Goal: Task Accomplishment & Management: Complete application form

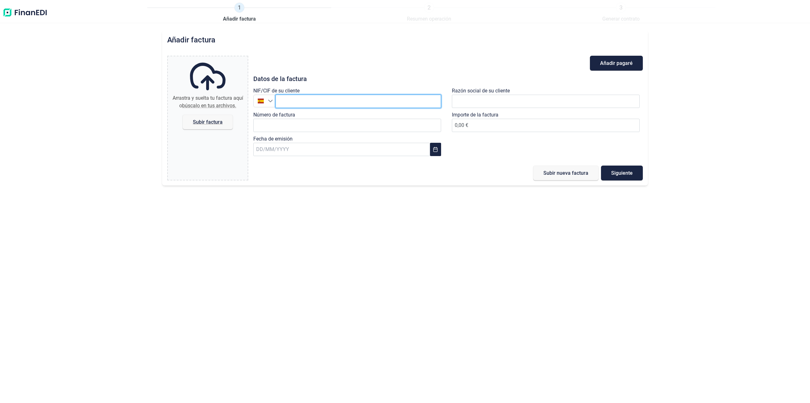
click at [292, 101] on input "text" at bounding box center [358, 101] width 166 height 13
paste input "B91348755"
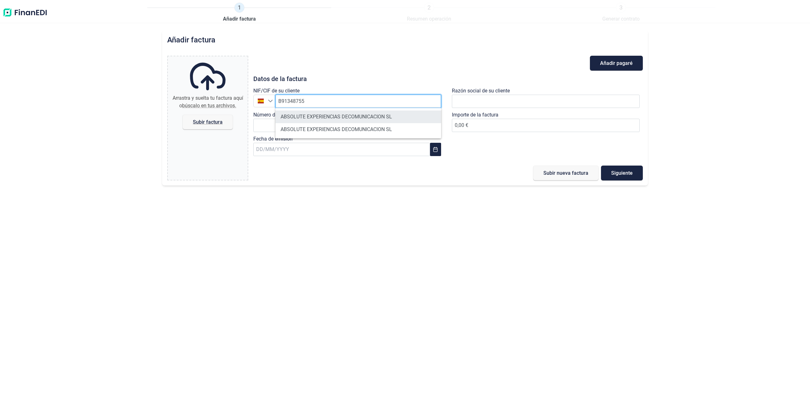
type input "B91348755"
click at [383, 118] on li "ABSOLUTE EXPERIENCIAS DECOMUNICACION SL" at bounding box center [358, 116] width 166 height 13
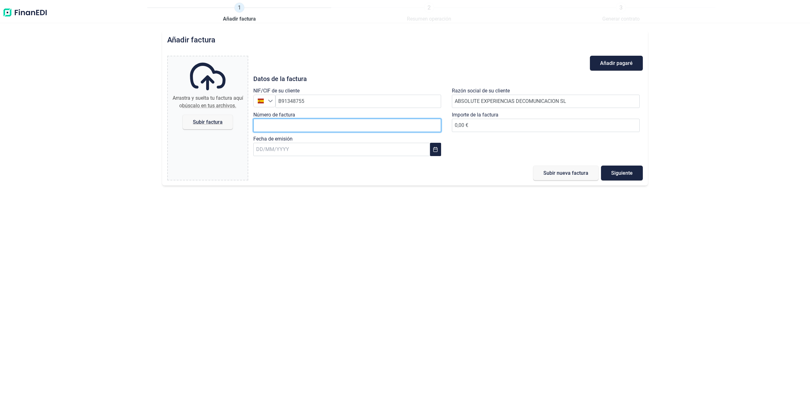
click at [363, 129] on input "Número de factura" at bounding box center [347, 125] width 188 height 13
type input "62"
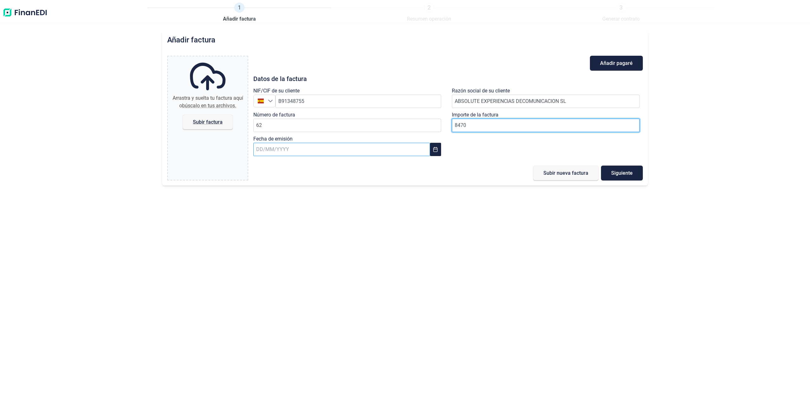
type input "8470"
click at [273, 152] on input "text" at bounding box center [341, 149] width 177 height 13
click at [267, 271] on span "25" at bounding box center [267, 269] width 13 height 13
click at [206, 125] on span "Subir factura" at bounding box center [208, 122] width 50 height 15
click at [206, 58] on input "Arrastra y suelta tu factura aquí o búscalo en tus archivos. Subir factura" at bounding box center [208, 57] width 80 height 2
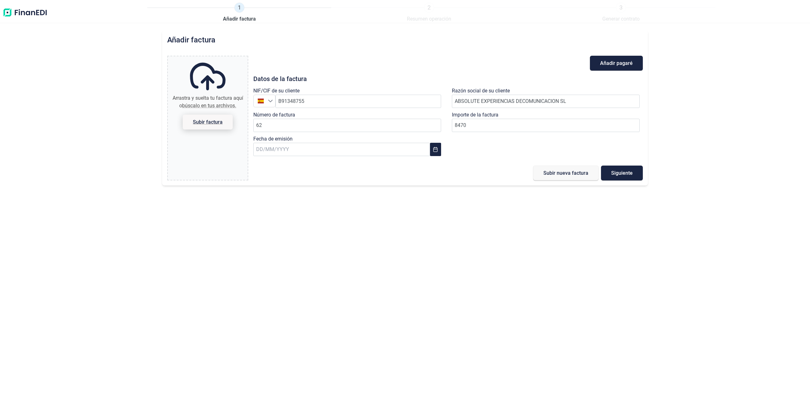
type input "C:\fakepath\8 - 25 Abbsolute.pdf"
click at [623, 175] on span "Siguiente" at bounding box center [622, 173] width 22 height 5
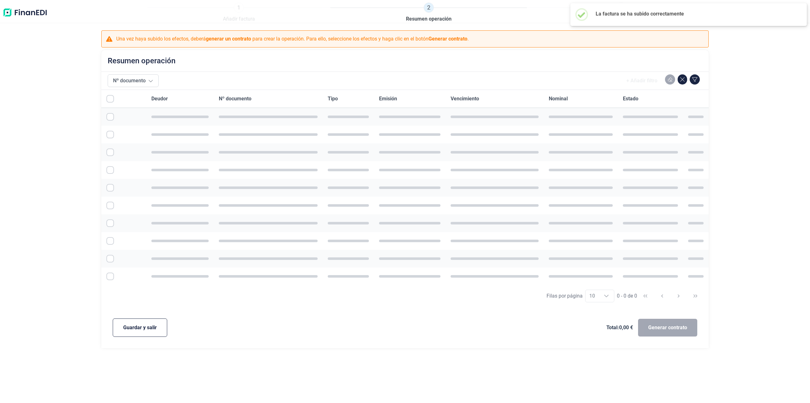
checkbox input "true"
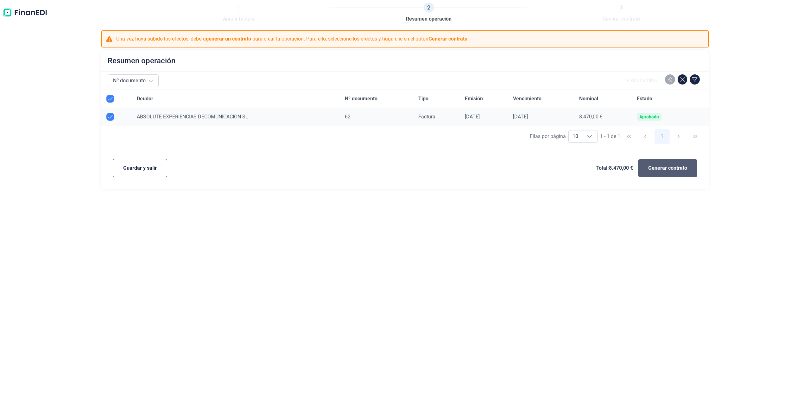
click at [663, 168] on span "Generar contrato" at bounding box center [667, 168] width 39 height 8
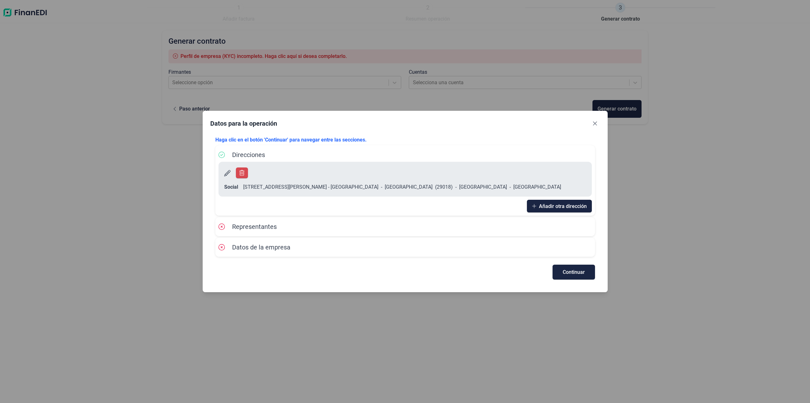
click at [328, 222] on div "Representantes" at bounding box center [404, 226] width 373 height 9
click at [232, 223] on span "Representantes" at bounding box center [254, 227] width 45 height 8
click at [587, 267] on button "Continuar" at bounding box center [573, 272] width 42 height 15
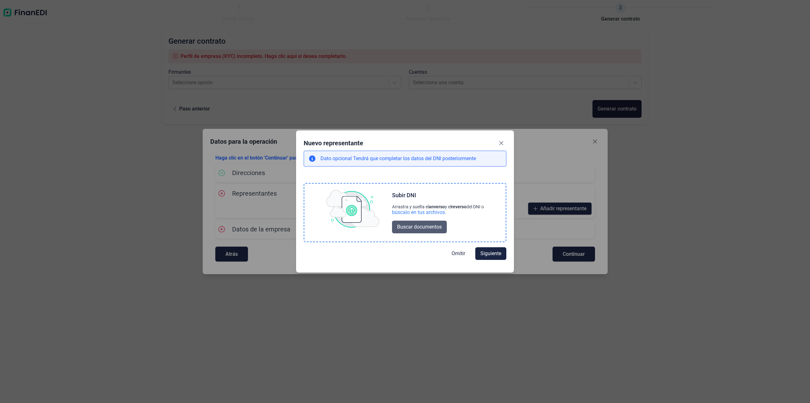
click at [431, 226] on span "Buscar documentos" at bounding box center [419, 227] width 45 height 8
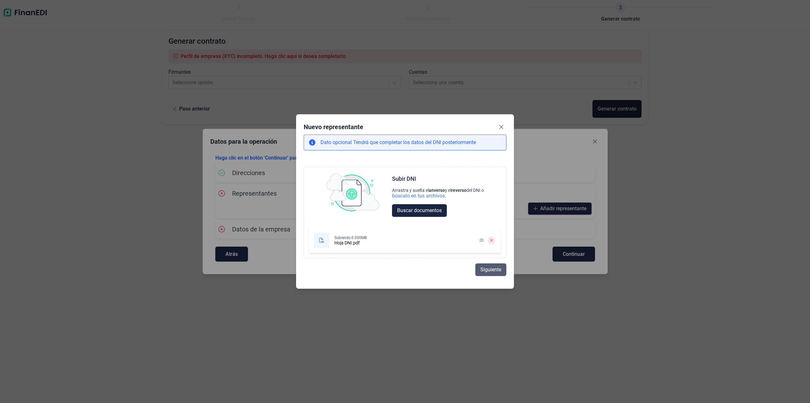
click at [490, 271] on span "Siguiente" at bounding box center [490, 270] width 21 height 8
select select "ES"
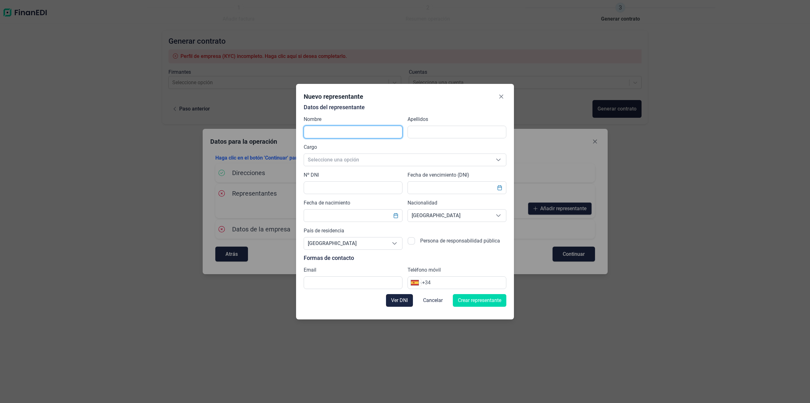
click at [365, 136] on input "text" at bounding box center [353, 132] width 99 height 13
type input "[PERSON_NAME]"
type input "RUIZ"
click at [367, 164] on span "Seleccione una opción" at bounding box center [397, 160] width 187 height 12
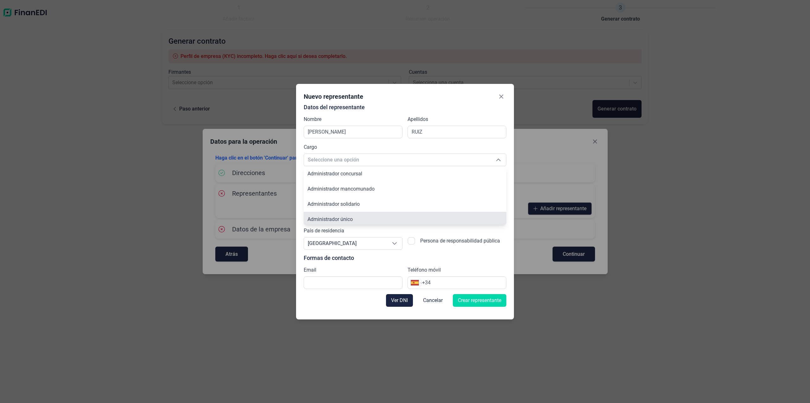
scroll to position [2, 0]
click at [351, 217] on span "Administrador único" at bounding box center [329, 217] width 45 height 6
type input "Administrador único"
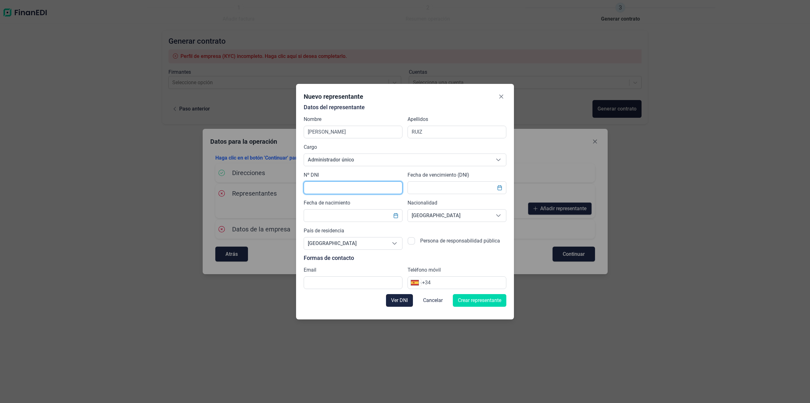
click at [350, 186] on input "text" at bounding box center [353, 187] width 99 height 13
type input "77469008V"
click at [490, 189] on input "text" at bounding box center [456, 187] width 99 height 13
type input "[DATE]"
click at [328, 216] on input "text" at bounding box center [353, 215] width 99 height 13
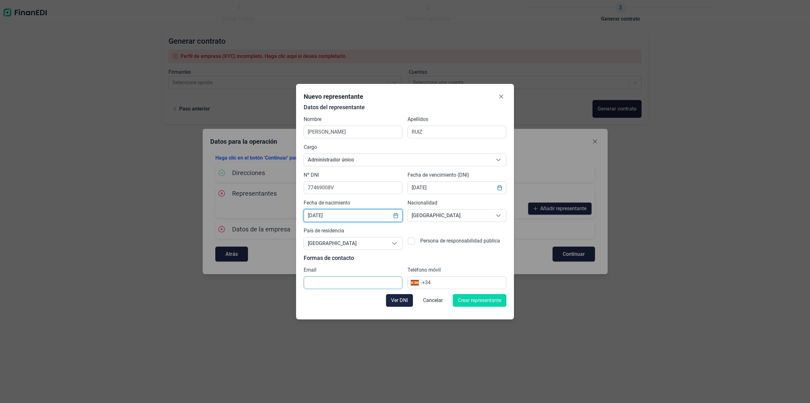
type input "[DATE]"
click at [367, 283] on input "text" at bounding box center [353, 282] width 99 height 13
click at [364, 259] on p "Formas de contacto" at bounding box center [405, 258] width 203 height 6
click at [355, 279] on input "text" at bounding box center [353, 282] width 99 height 13
type input "[EMAIL_ADDRESS][DOMAIN_NAME]"
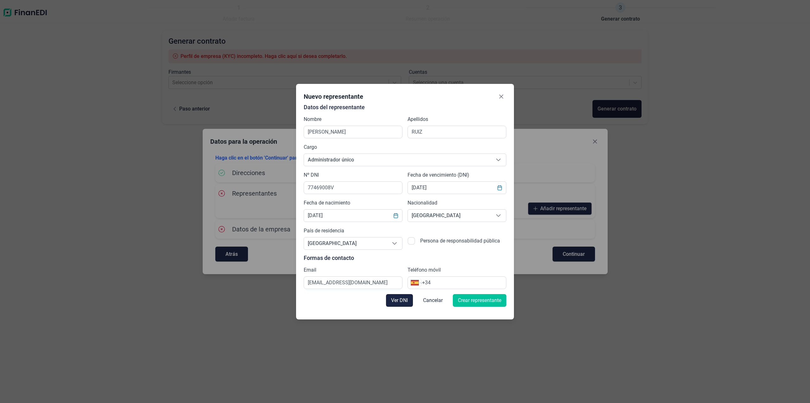
click at [478, 302] on span "Crear representante" at bounding box center [479, 301] width 43 height 8
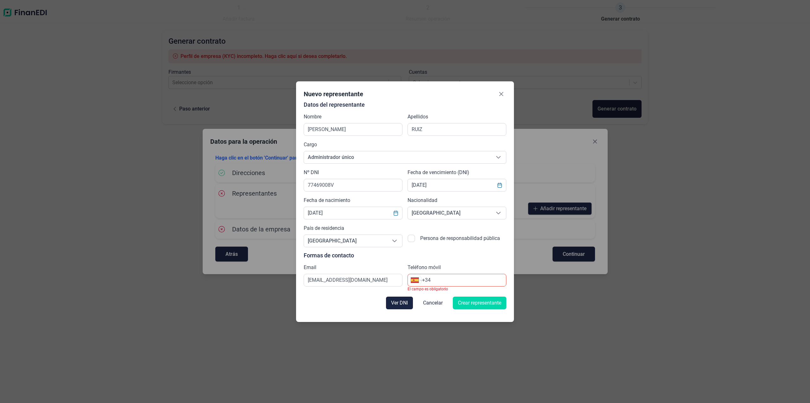
click at [468, 282] on input "+34" at bounding box center [464, 280] width 84 height 8
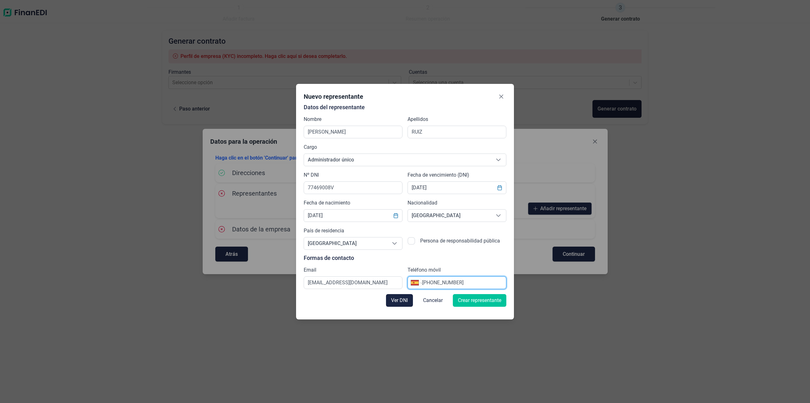
type input "[PHONE_NUMBER]"
click at [476, 299] on span "Crear representante" at bounding box center [479, 301] width 43 height 8
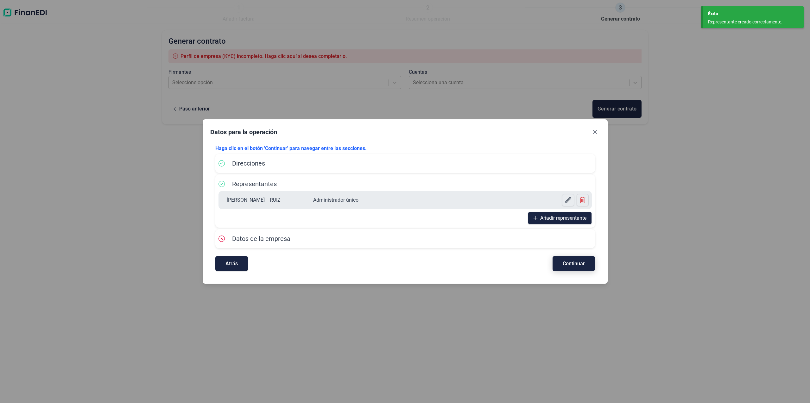
click at [580, 265] on span "Continuar" at bounding box center [573, 263] width 22 height 5
select select "ES"
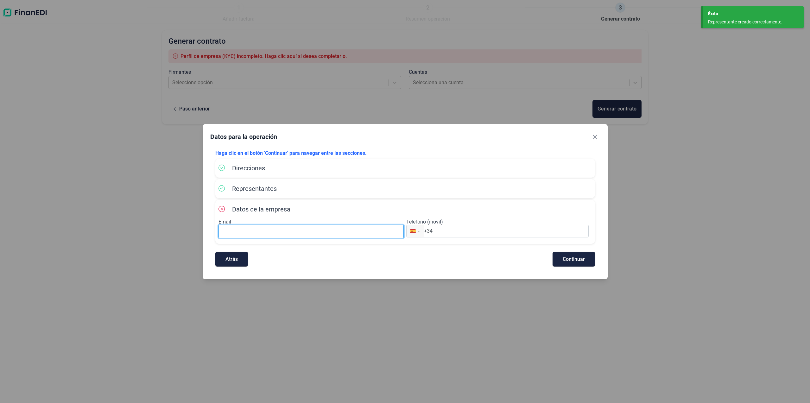
click at [312, 225] on input at bounding box center [310, 231] width 185 height 13
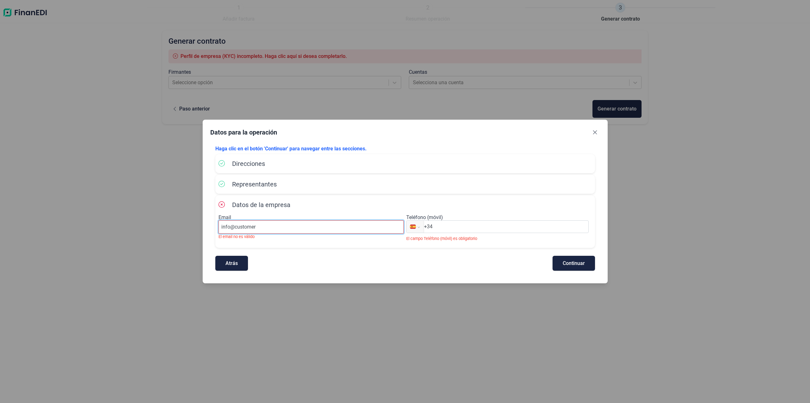
type input "[EMAIL_ADDRESS][DOMAIN_NAME]"
click at [458, 231] on div "Internacional [GEOGRAPHIC_DATA] [GEOGRAPHIC_DATA] [GEOGRAPHIC_DATA] [GEOGRAPHIC…" at bounding box center [497, 226] width 182 height 13
click at [458, 227] on input "+34" at bounding box center [506, 227] width 164 height 8
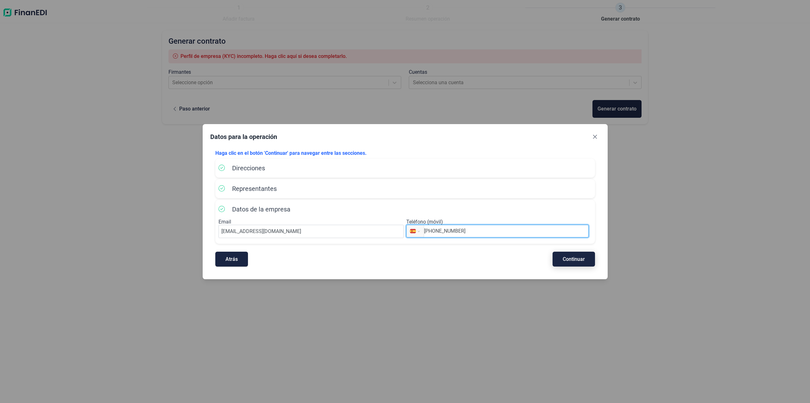
type input "[PHONE_NUMBER]"
click at [579, 259] on span "Continuar" at bounding box center [573, 259] width 22 height 5
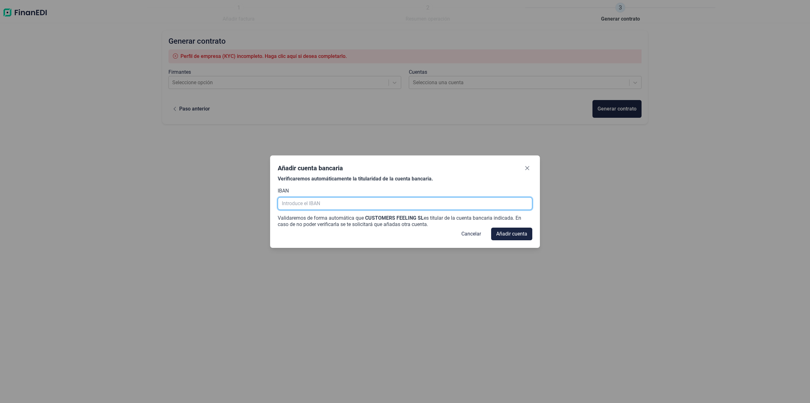
click at [318, 203] on input "text" at bounding box center [405, 203] width 255 height 13
paste input "IBAN [FINANCIAL_ID]"
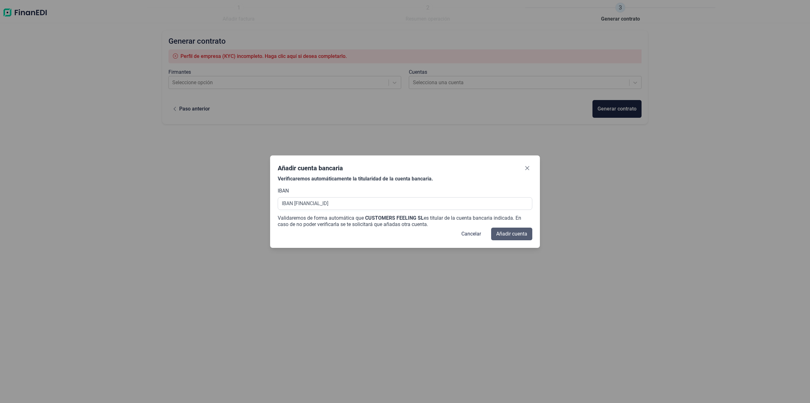
click at [508, 233] on span "Añadir cuenta" at bounding box center [511, 234] width 31 height 8
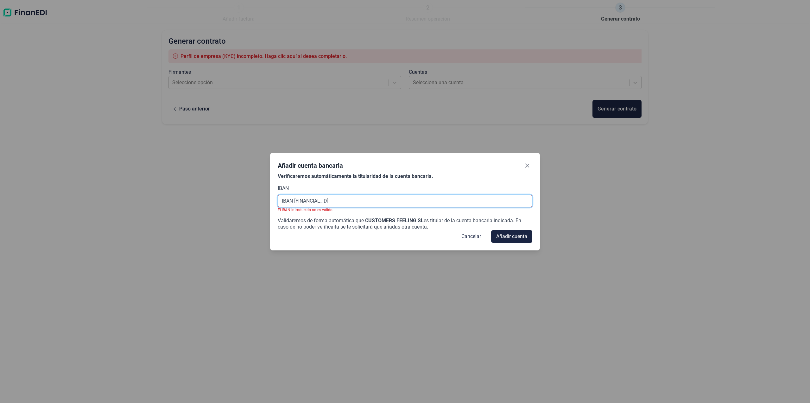
click at [294, 201] on input "IBAN [FINANCIAL_ID]" at bounding box center [405, 201] width 255 height 13
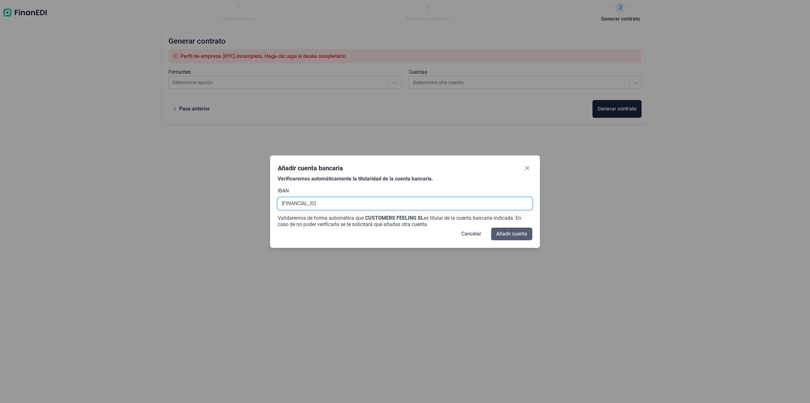
type input "[FINANCIAL_ID]"
click at [499, 234] on span "Añadir cuenta" at bounding box center [511, 234] width 31 height 8
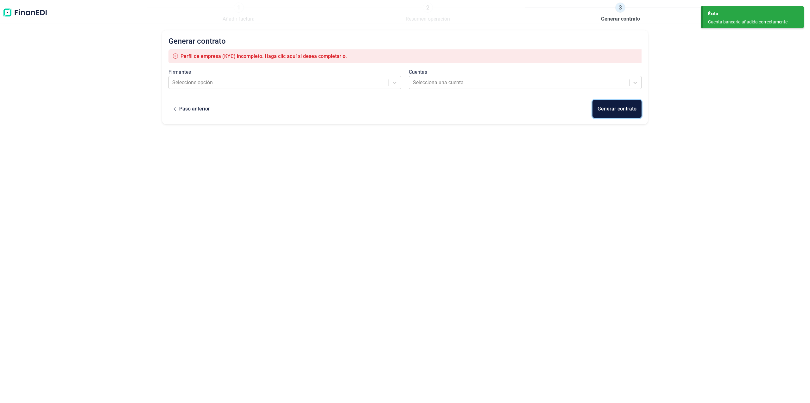
click at [614, 110] on div "Generar contrato" at bounding box center [616, 109] width 39 height 8
click at [367, 82] on div at bounding box center [278, 82] width 213 height 9
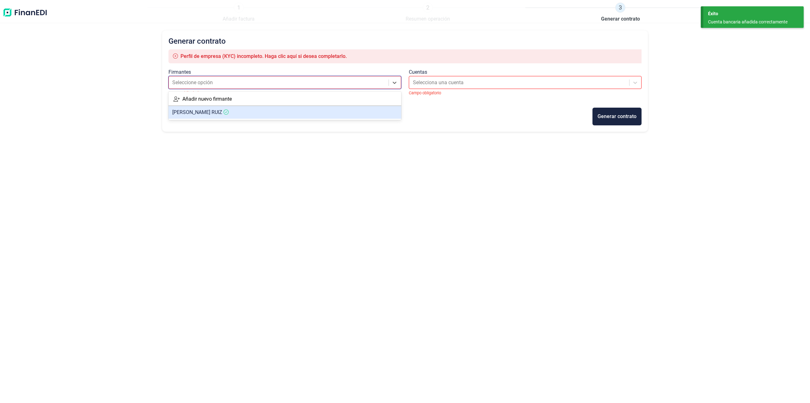
click at [193, 110] on span "[PERSON_NAME]" at bounding box center [197, 112] width 50 height 6
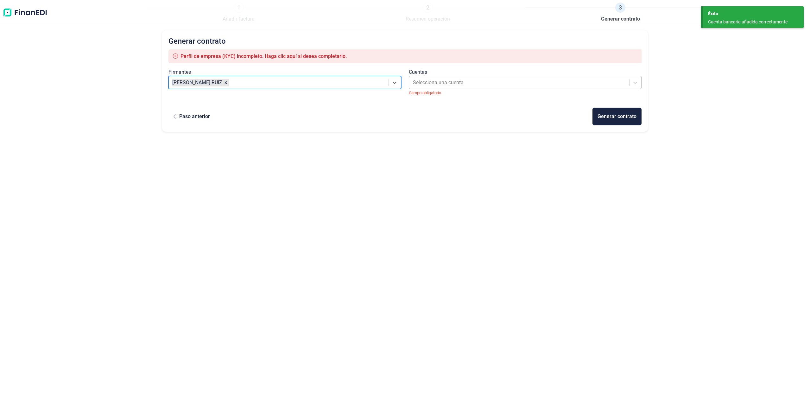
click at [479, 80] on div at bounding box center [519, 82] width 213 height 9
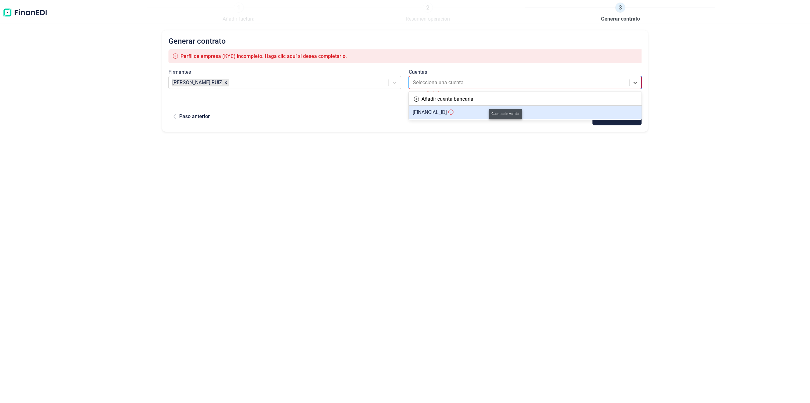
click at [453, 112] on icon at bounding box center [450, 112] width 5 height 5
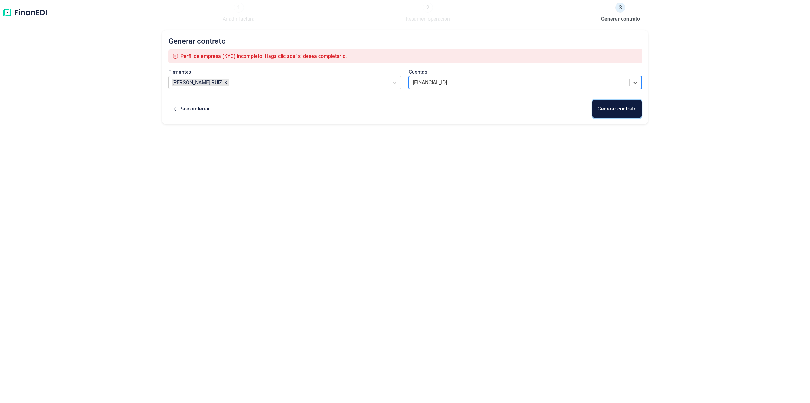
click at [611, 108] on div "Generar contrato" at bounding box center [616, 109] width 39 height 8
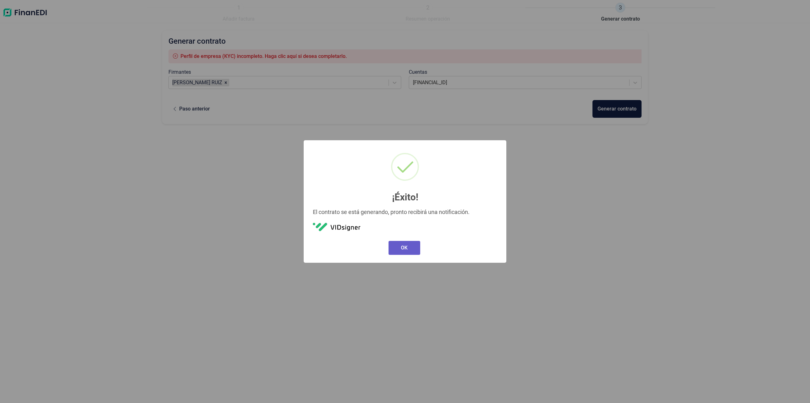
click at [411, 248] on button "OK" at bounding box center [404, 248] width 32 height 14
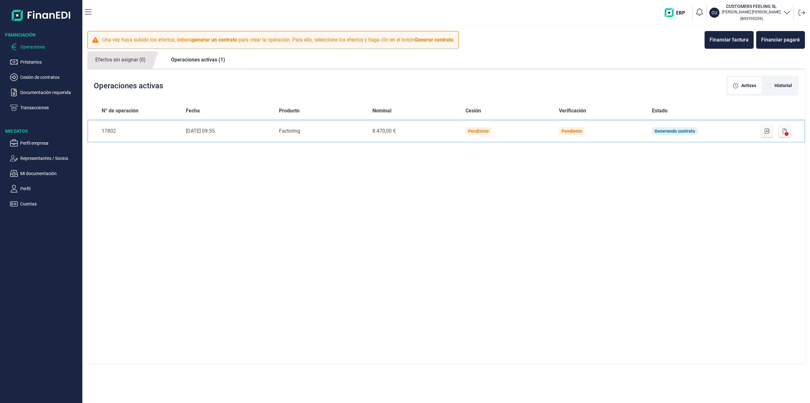
click at [144, 133] on div "17802" at bounding box center [139, 131] width 74 height 8
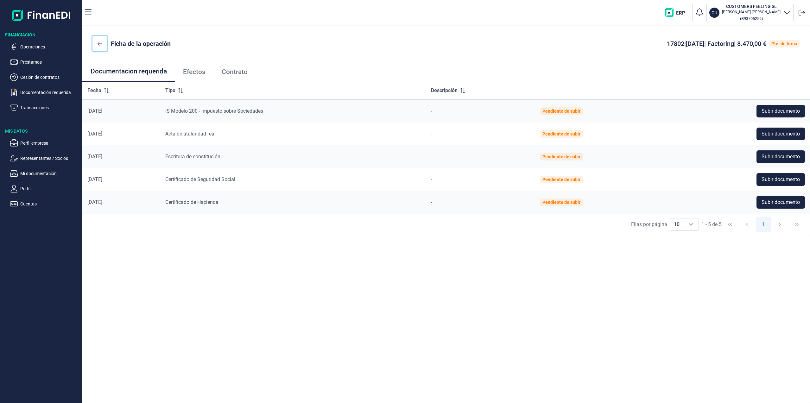
click at [99, 41] on icon at bounding box center [99, 43] width 4 height 5
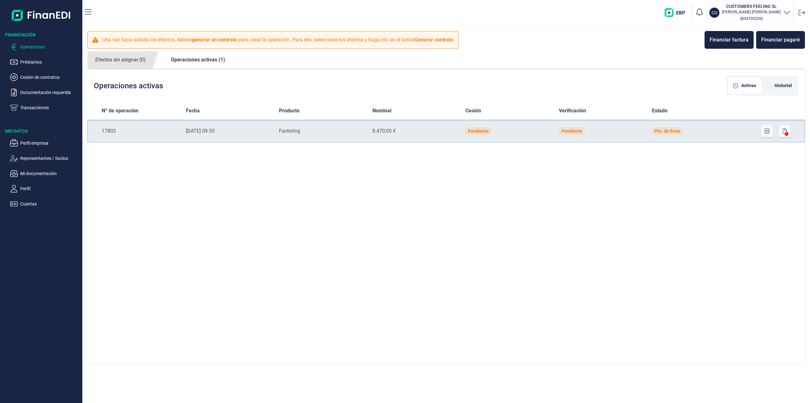
click at [664, 132] on div "Pte. de firma" at bounding box center [667, 131] width 26 height 5
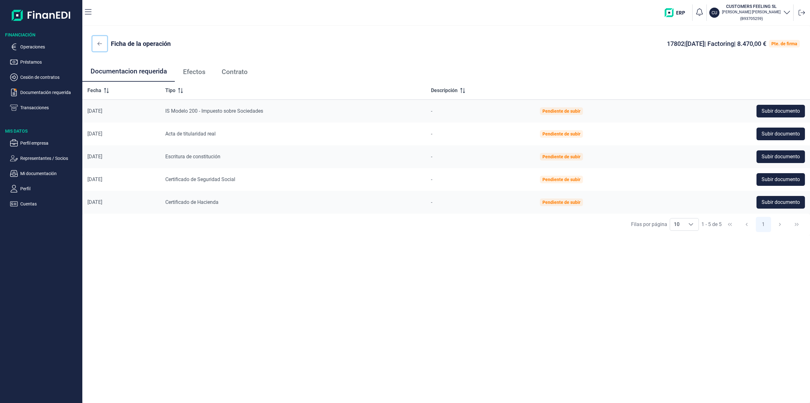
click at [103, 46] on button at bounding box center [99, 43] width 15 height 15
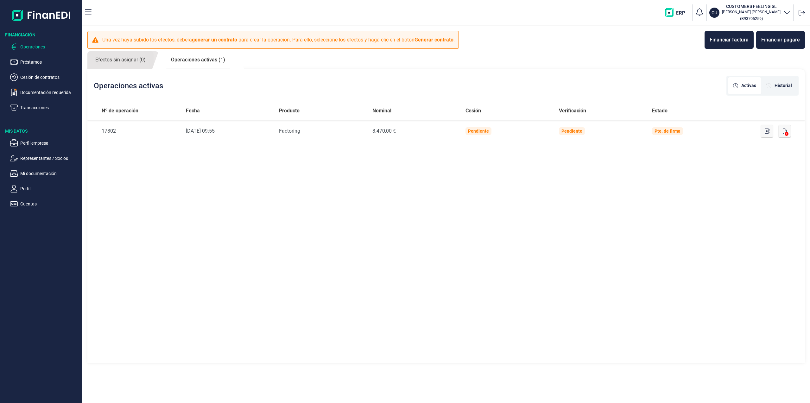
click at [363, 200] on div "Nº de operación Fecha Producto Nominal Cesión Verificación Estado Nº de Operaci…" at bounding box center [445, 233] width 717 height 262
click at [435, 42] on b "Generar contrato" at bounding box center [433, 40] width 39 height 6
click at [200, 60] on link "Operaciones activas (1)" at bounding box center [198, 59] width 70 height 17
click at [193, 62] on link "Operaciones activas (1)" at bounding box center [198, 59] width 70 height 17
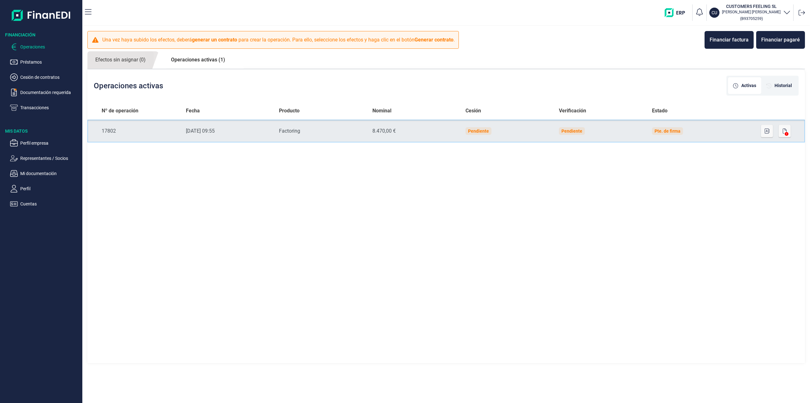
click at [163, 135] on div "17802" at bounding box center [139, 131] width 74 height 8
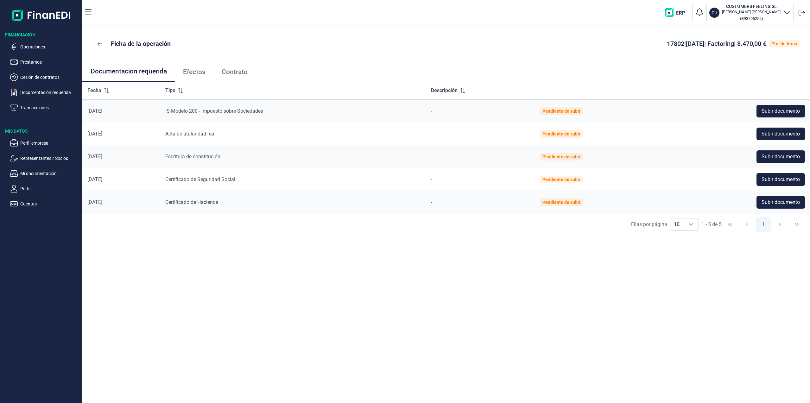
click at [412, 61] on div "Ficha de la operación 17802 | [DATE] | Factoring | 8.470,00 € Pte. de firma" at bounding box center [445, 43] width 727 height 35
click at [44, 62] on p "Préstamos" at bounding box center [50, 62] width 60 height 8
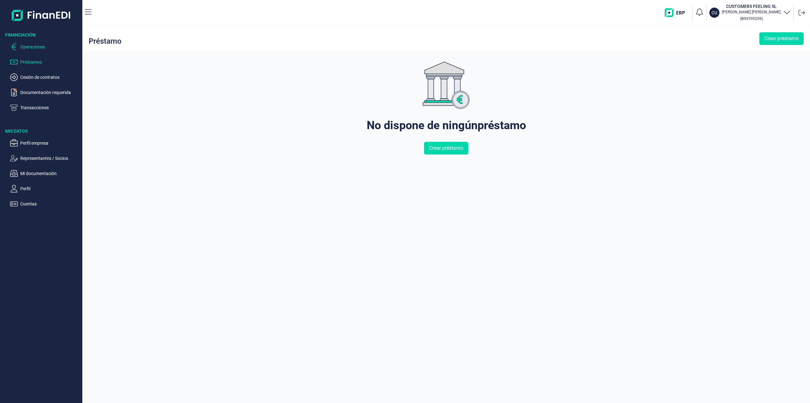
click at [43, 49] on p "Operaciones" at bounding box center [50, 47] width 60 height 8
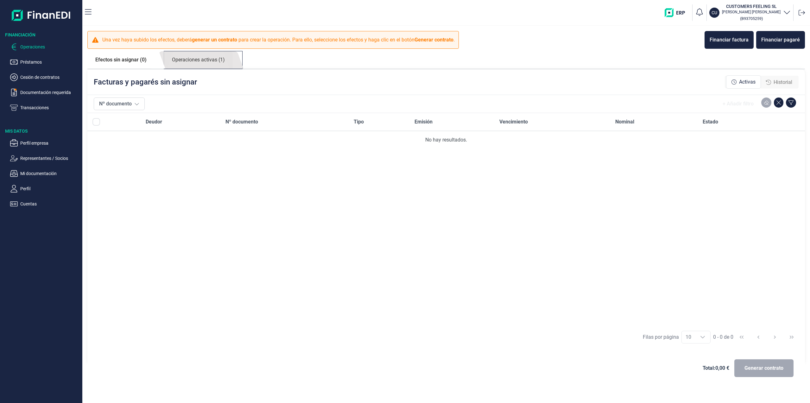
click at [183, 60] on link "Operaciones activas (1)" at bounding box center [198, 59] width 69 height 17
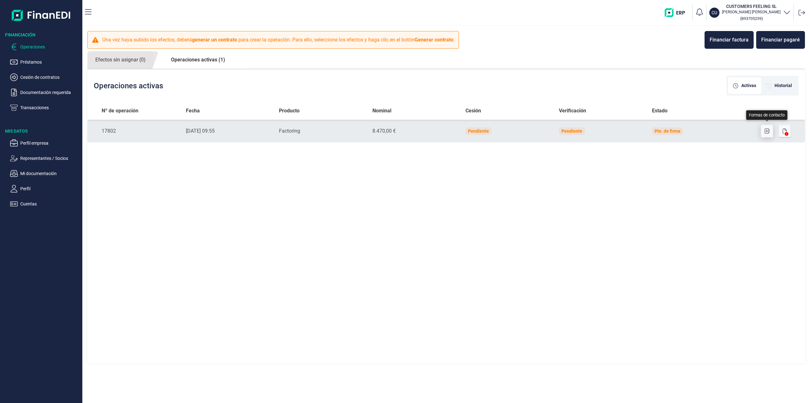
click at [763, 131] on button "button" at bounding box center [767, 131] width 12 height 13
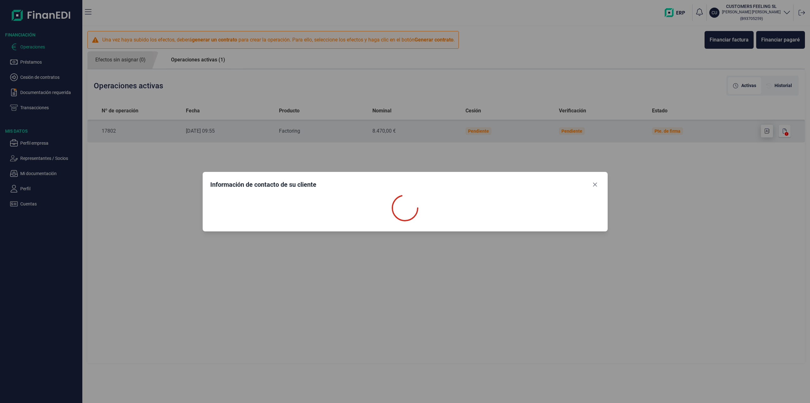
select select "ES"
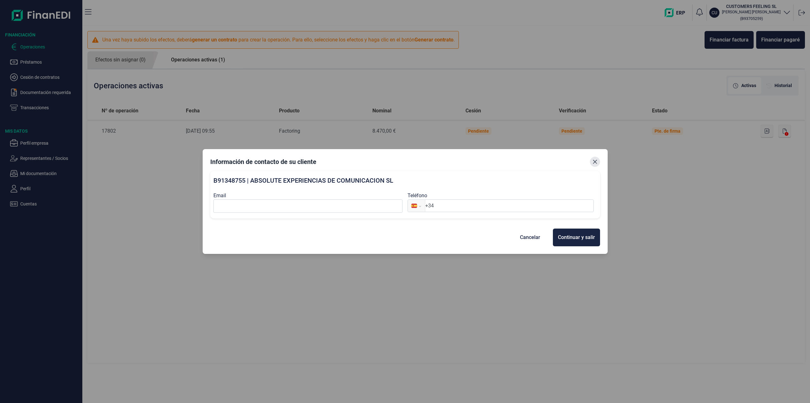
click at [595, 161] on icon "Close" at bounding box center [595, 162] width 4 height 4
